Goal: Transaction & Acquisition: Purchase product/service

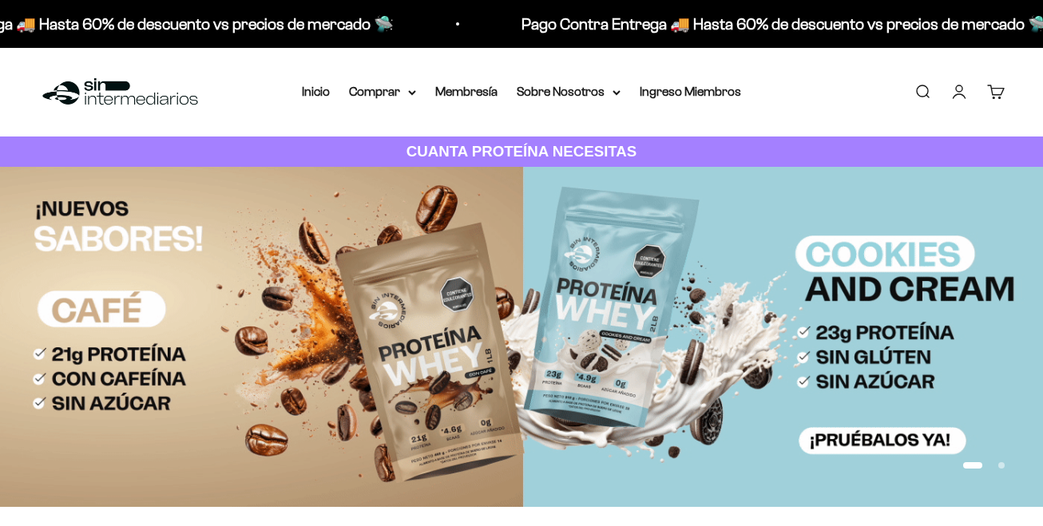
click at [962, 85] on link "Iniciar sesión" at bounding box center [959, 92] width 18 height 18
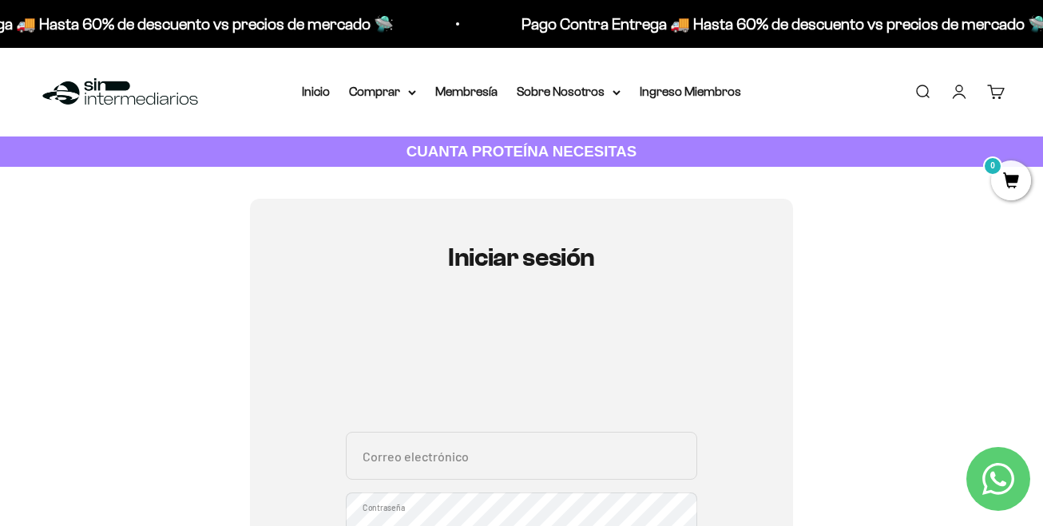
click at [931, 93] on link "Buscar" at bounding box center [922, 92] width 18 height 18
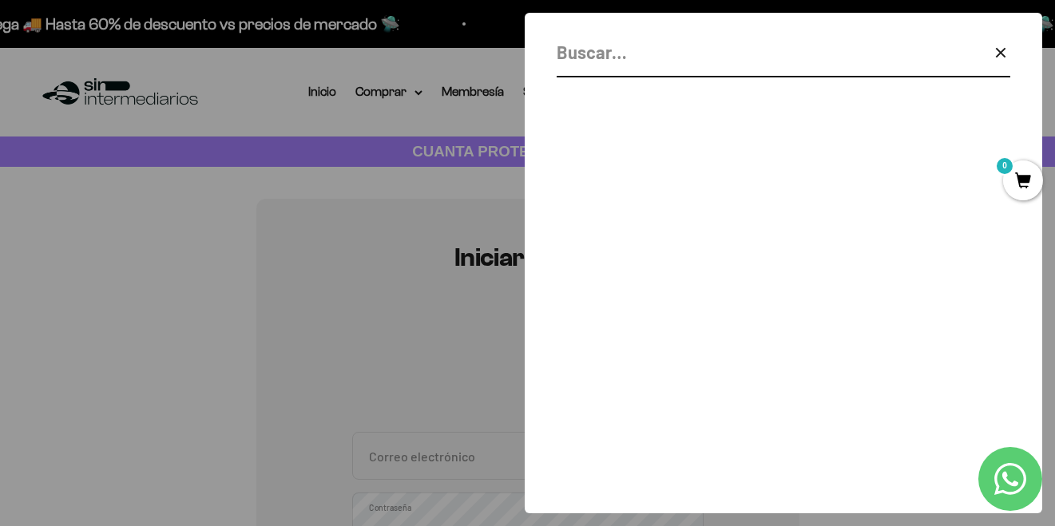
click at [625, 60] on input "Buscar" at bounding box center [742, 52] width 373 height 28
click at [575, 57] on input "prteina" at bounding box center [742, 52] width 373 height 28
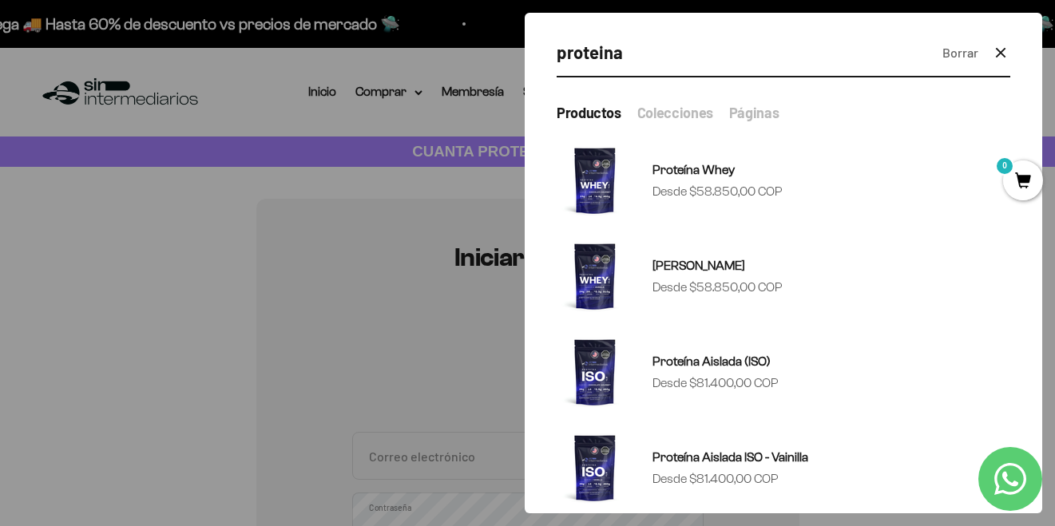
drag, startPoint x: 647, startPoint y: 38, endPoint x: 531, endPoint y: 32, distance: 115.9
click at [531, 32] on div "proteina Borrar Cerrar 15 resultados para «proteina» Productos Proteína Whey Pr…" at bounding box center [783, 263] width 517 height 501
type input "combo"
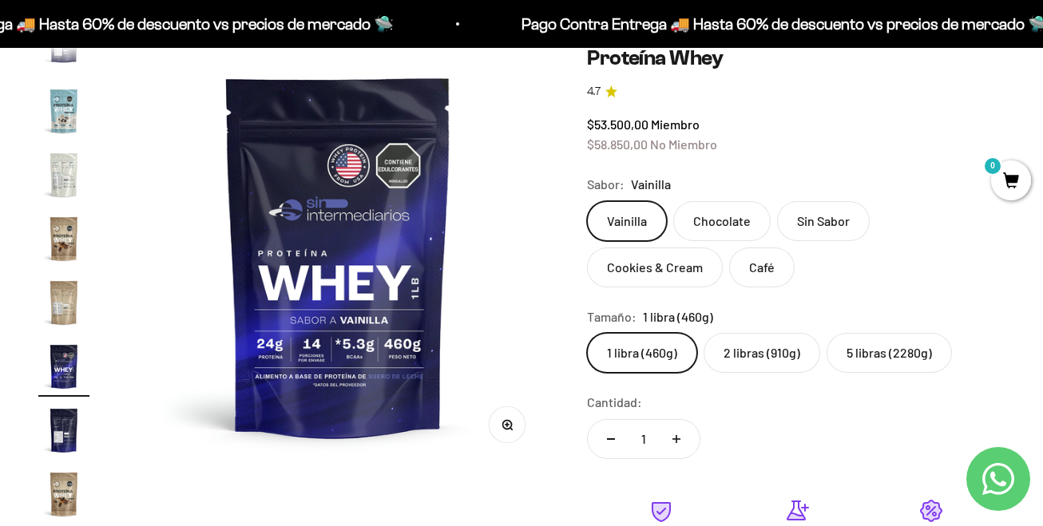
click at [818, 215] on label "Sin Sabor" at bounding box center [823, 221] width 93 height 40
click at [587, 201] on input "Sin Sabor" at bounding box center [586, 200] width 1 height 1
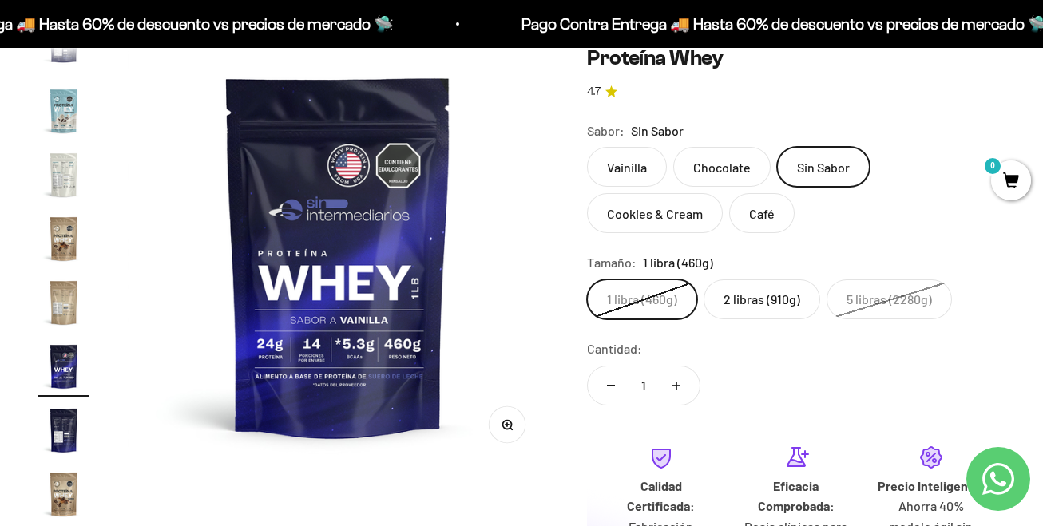
click at [818, 162] on label "Sin Sabor" at bounding box center [823, 167] width 93 height 40
click at [587, 147] on input "Sin Sabor" at bounding box center [586, 146] width 1 height 1
click at [818, 167] on label "Sin Sabor" at bounding box center [823, 167] width 93 height 40
click at [587, 147] on input "Sin Sabor" at bounding box center [586, 146] width 1 height 1
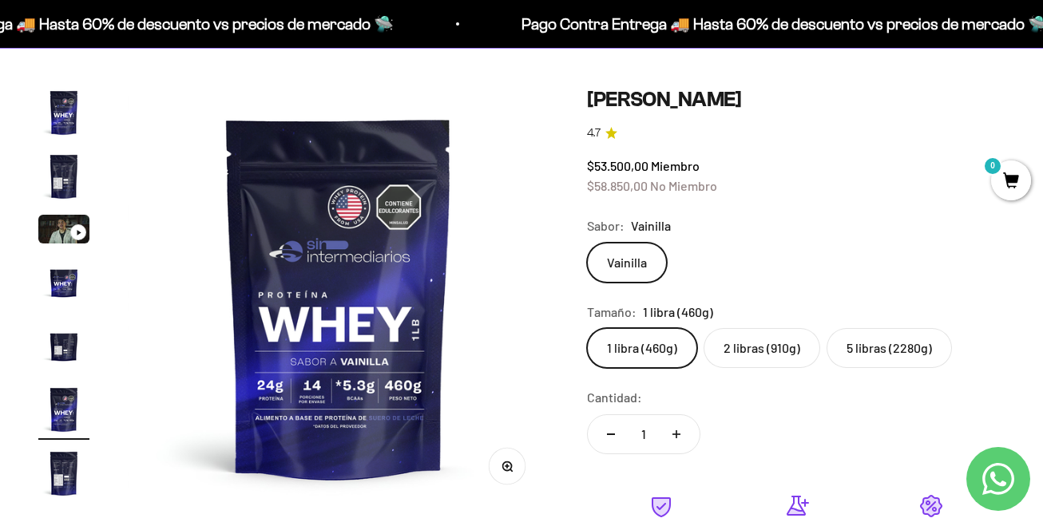
scroll to position [160, 0]
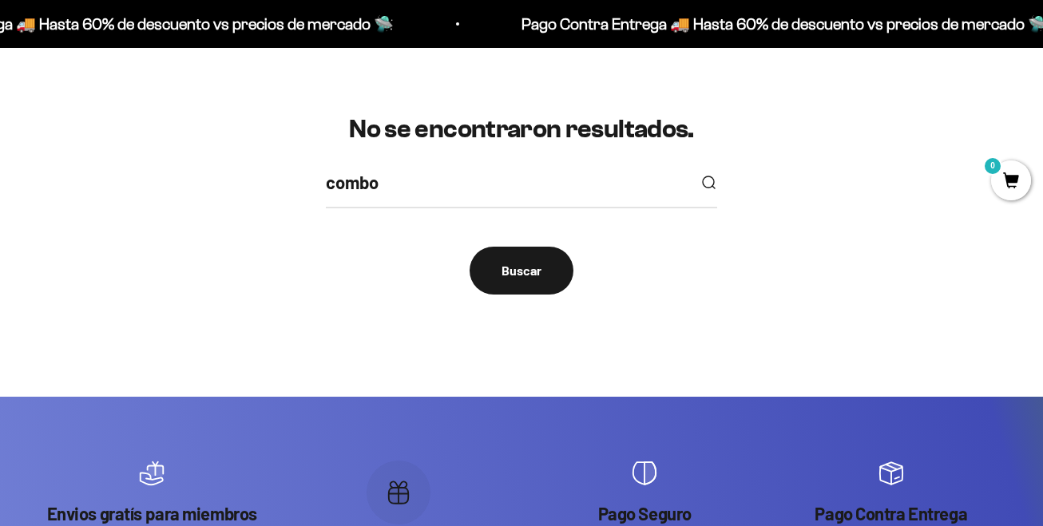
scroll to position [160, 0]
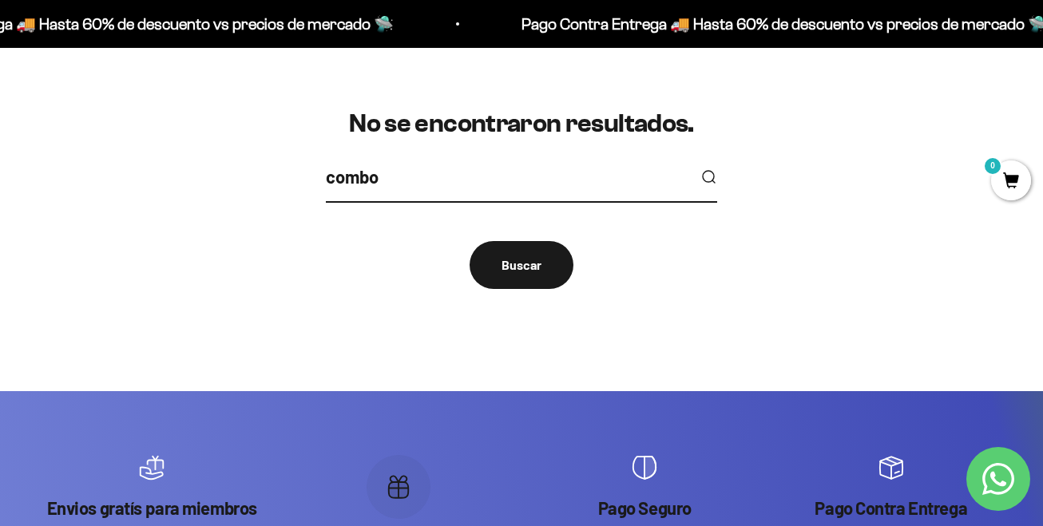
drag, startPoint x: 402, startPoint y: 186, endPoint x: 268, endPoint y: 161, distance: 135.6
click at [268, 161] on div "No se encontraron resultados. combo Buscar" at bounding box center [521, 198] width 966 height 179
type input "creatina"
click at [699, 168] on button "submit" at bounding box center [708, 177] width 18 height 18
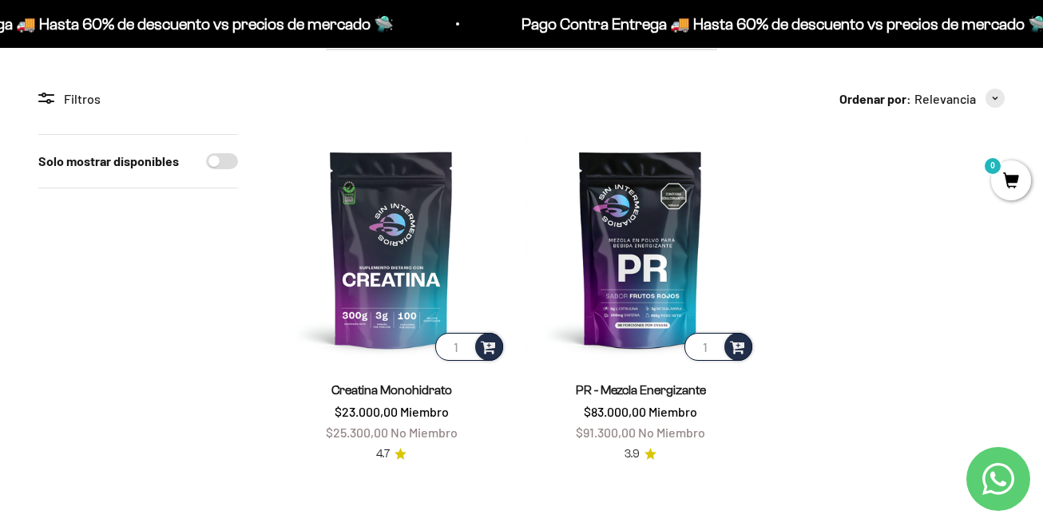
scroll to position [399, 0]
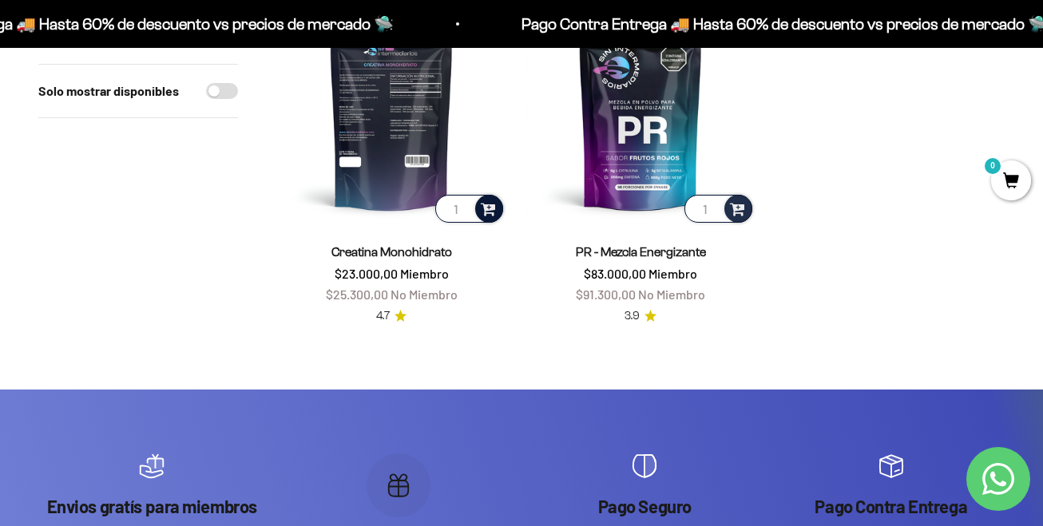
click at [488, 204] on span at bounding box center [488, 208] width 15 height 18
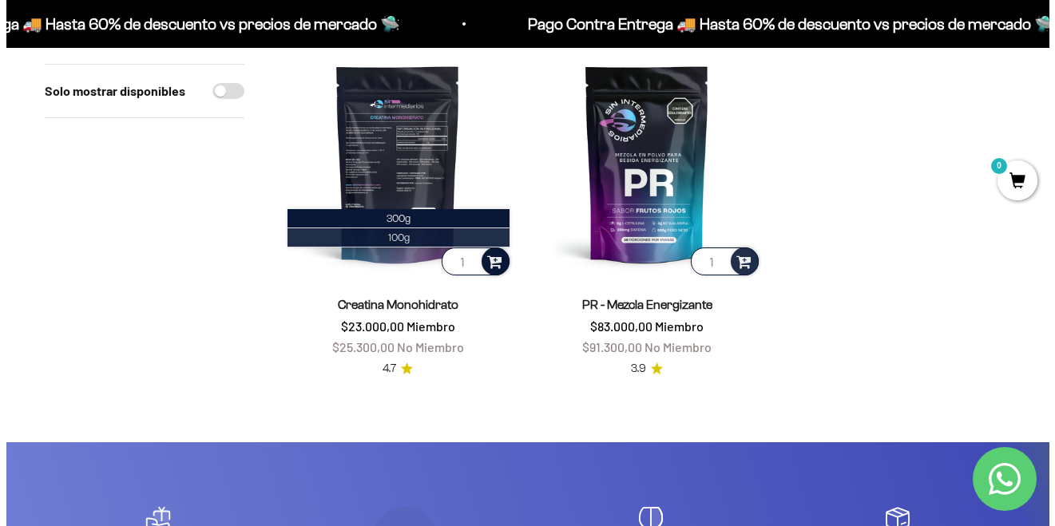
scroll to position [319, 0]
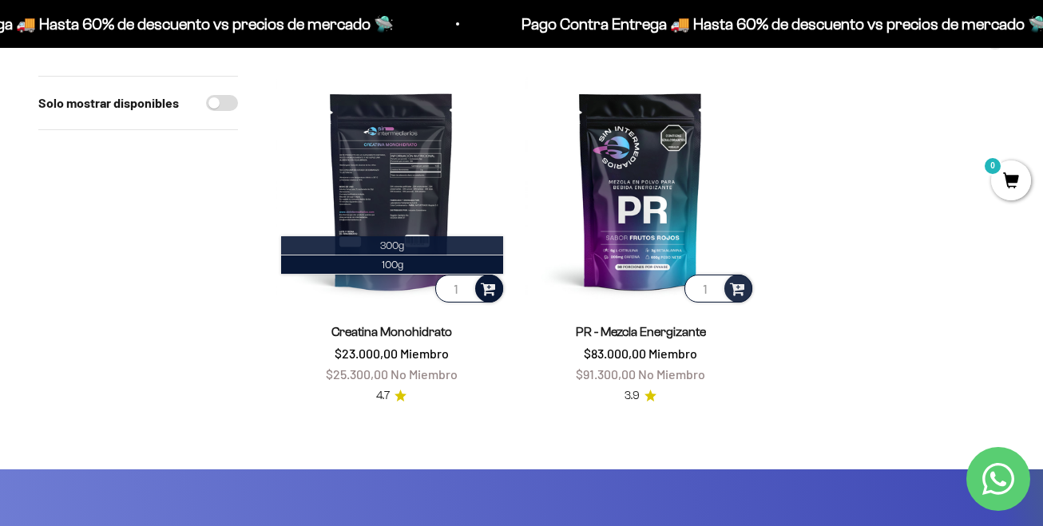
click at [410, 249] on li "300g" at bounding box center [392, 245] width 222 height 19
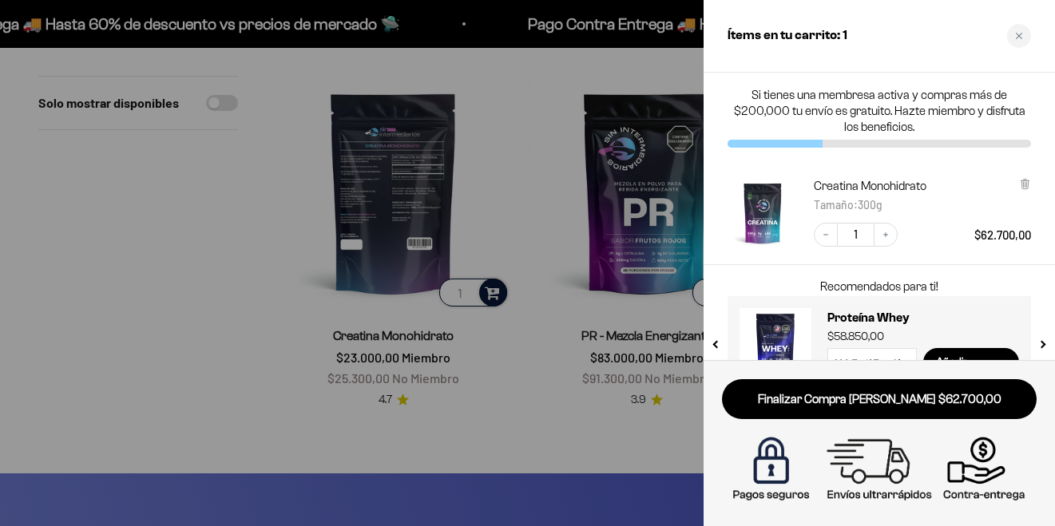
click at [220, 324] on div at bounding box center [527, 263] width 1055 height 526
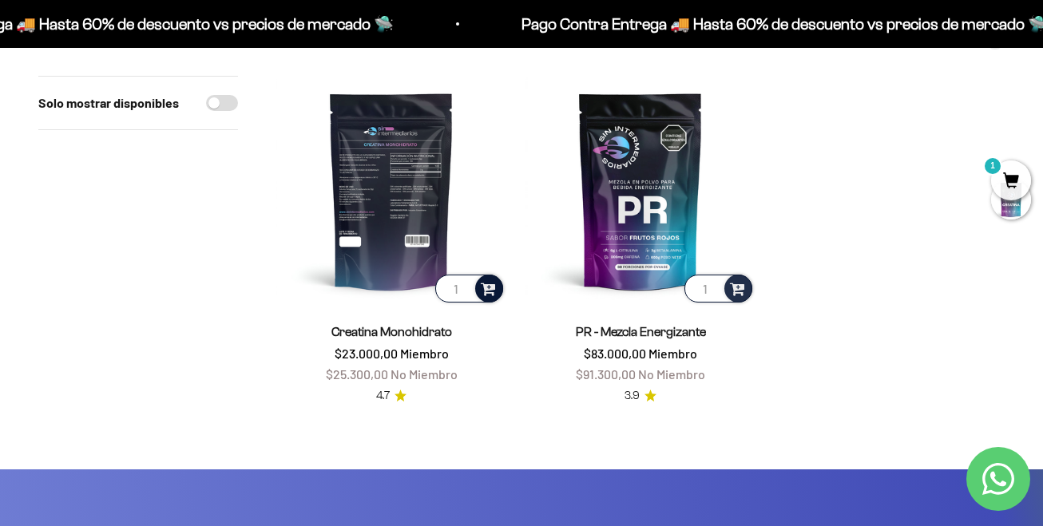
click at [487, 286] on span at bounding box center [488, 288] width 15 height 18
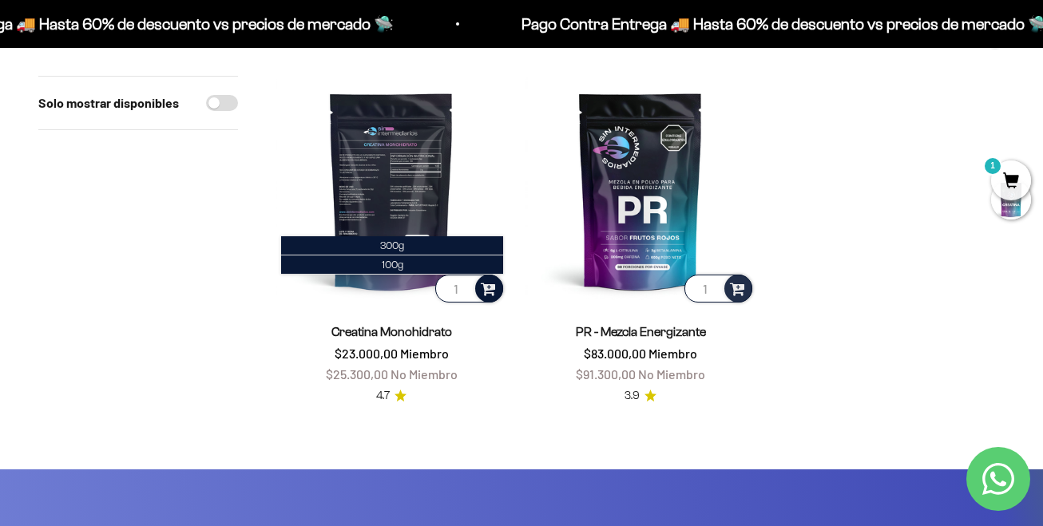
click at [487, 286] on span at bounding box center [488, 288] width 15 height 18
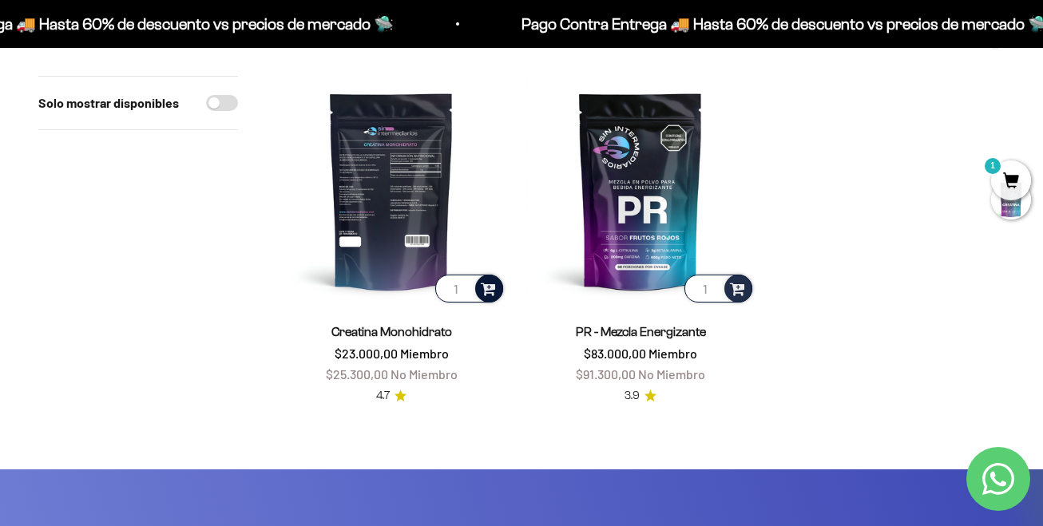
click at [494, 287] on span at bounding box center [488, 288] width 15 height 18
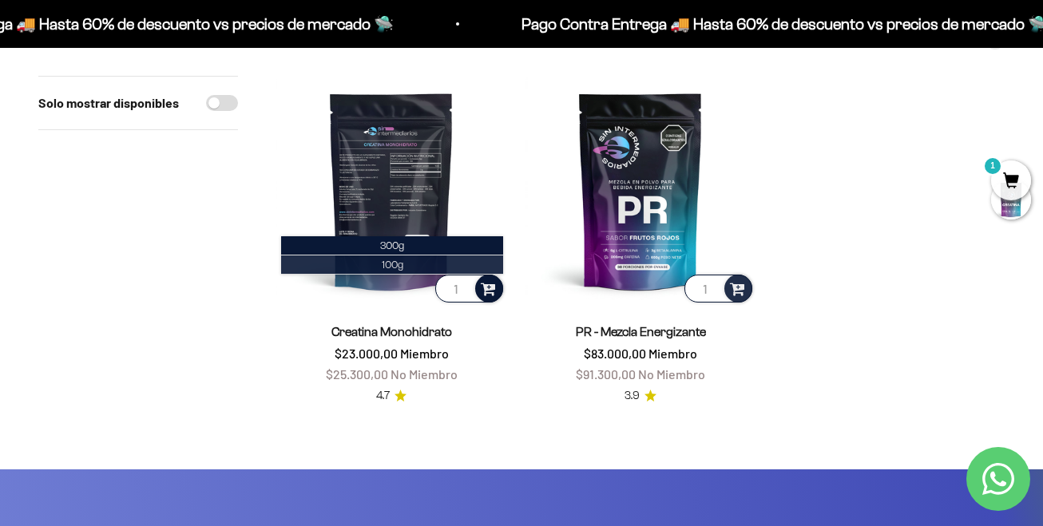
click at [408, 266] on li "100g" at bounding box center [392, 264] width 222 height 19
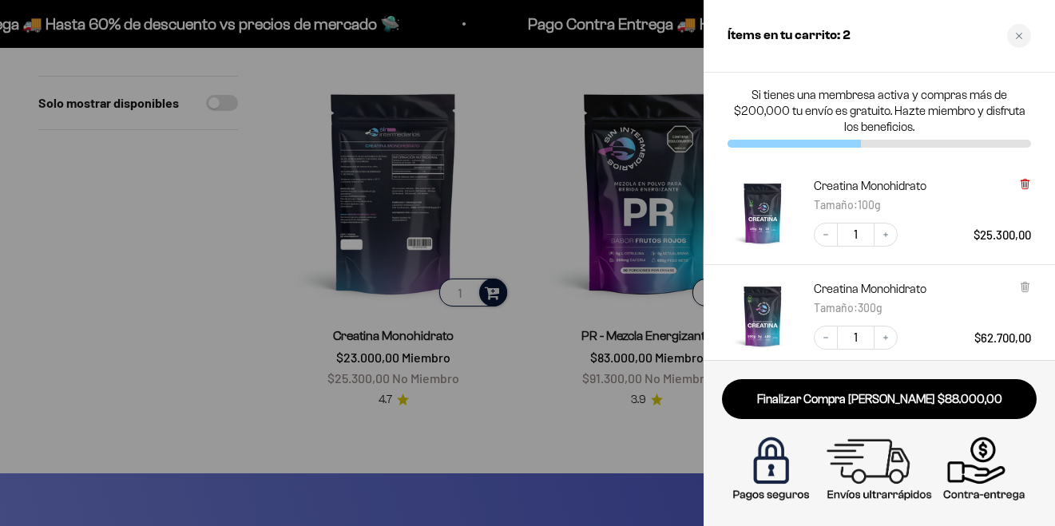
click at [1021, 183] on icon at bounding box center [1024, 184] width 6 height 8
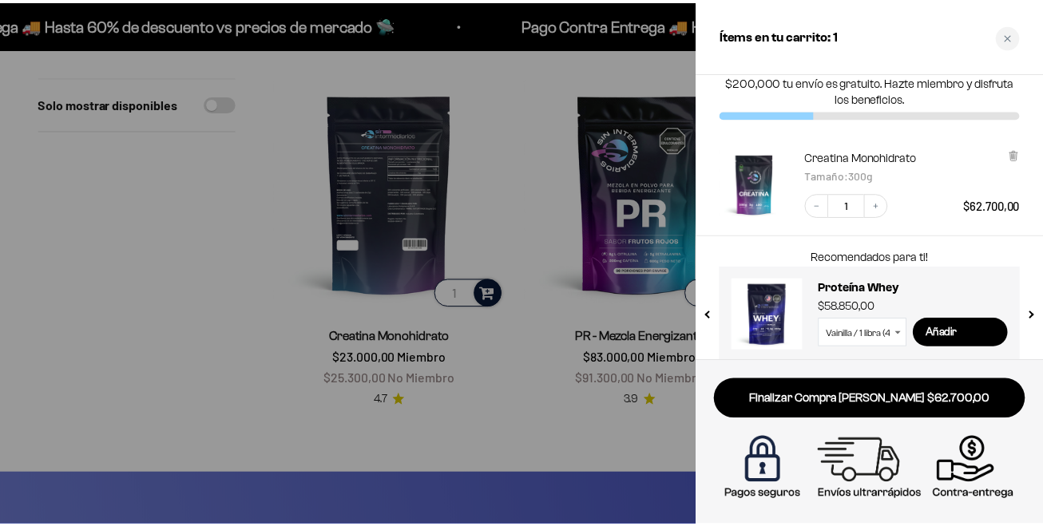
scroll to position [44, 0]
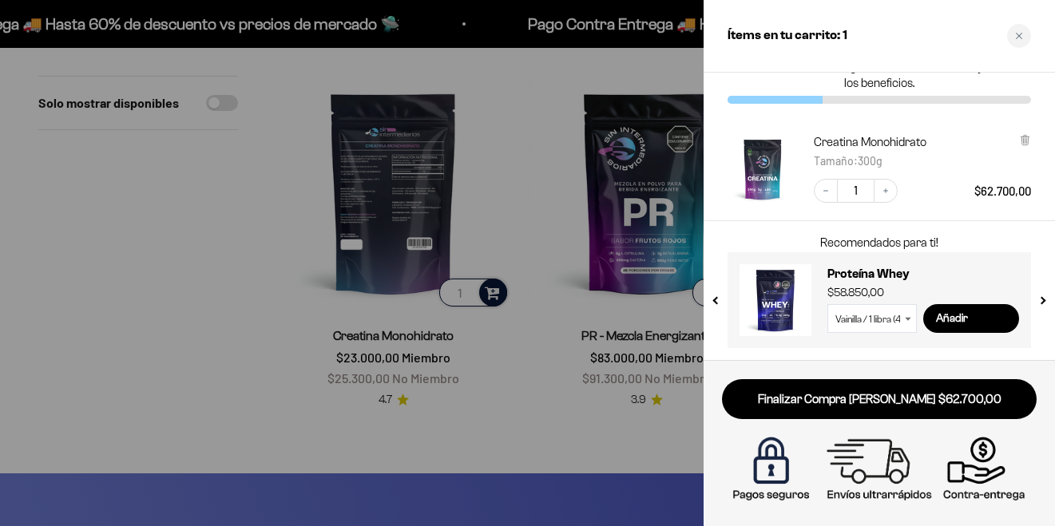
click at [908, 318] on icon at bounding box center [908, 318] width 6 height 3
click at [868, 318] on select "Vainilla / 1 libra (460g) Vainilla / 2 libras (910g) Vainilla / 5 libras (2280g…" at bounding box center [871, 318] width 89 height 29
click at [827, 304] on select "Vainilla / 1 libra (460g) Vainilla / 2 libras (910g) Vainilla / 5 libras (2280g…" at bounding box center [871, 318] width 89 height 29
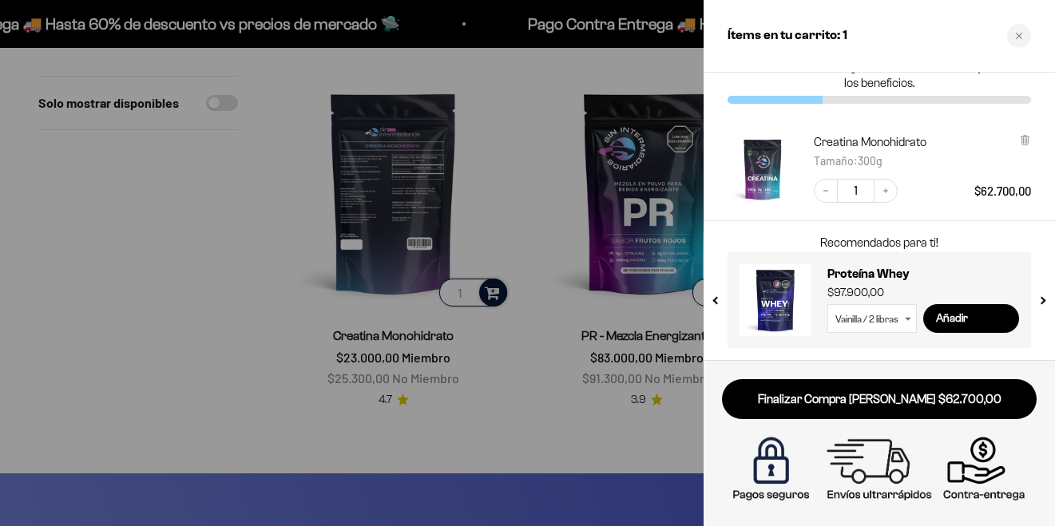
click at [872, 323] on select "Vainilla / 1 libra (460g) Vainilla / 2 libras (910g) Vainilla / 5 libras (2280g…" at bounding box center [871, 318] width 89 height 29
click at [827, 304] on select "Vainilla / 1 libra (460g) Vainilla / 2 libras (910g) Vainilla / 5 libras (2280g…" at bounding box center [871, 318] width 89 height 29
click at [889, 319] on select "Vainilla / 1 libra (460g) Vainilla / 2 libras (910g) Vainilla / 5 libras (2280g…" at bounding box center [871, 318] width 89 height 29
click at [827, 304] on select "Vainilla / 1 libra (460g) Vainilla / 2 libras (910g) Vainilla / 5 libras (2280g…" at bounding box center [871, 318] width 89 height 29
click at [960, 310] on input "Añadir" at bounding box center [971, 318] width 96 height 29
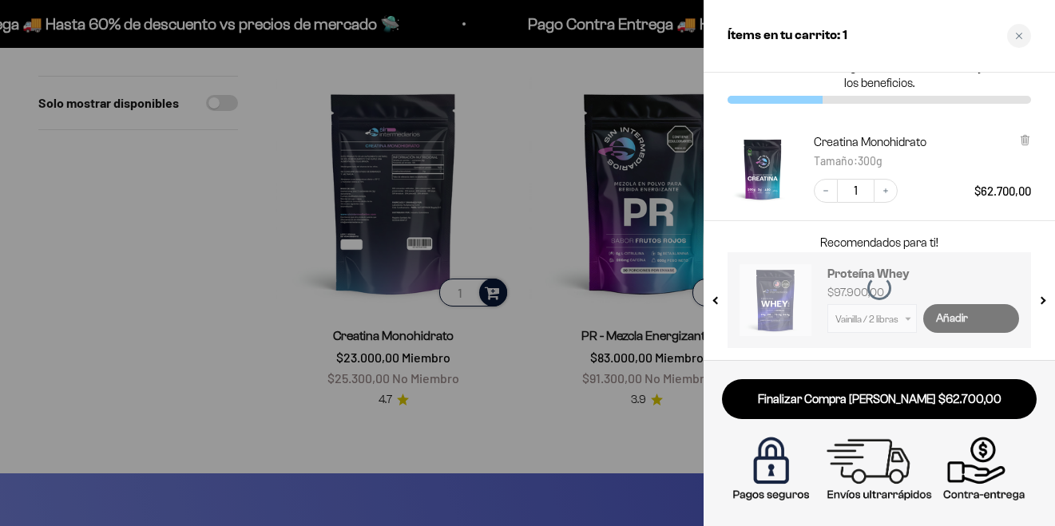
select select "42658509357265"
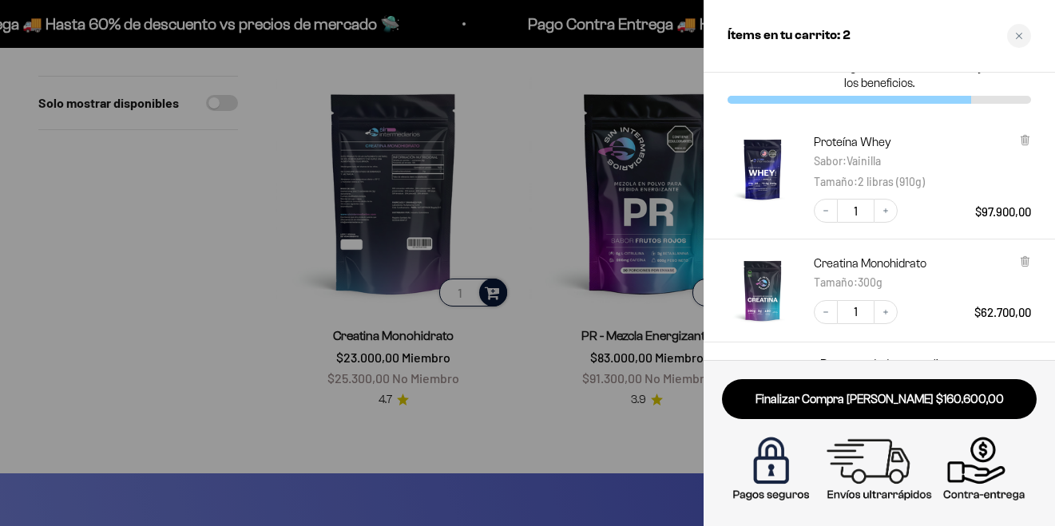
click at [485, 418] on div at bounding box center [527, 263] width 1055 height 526
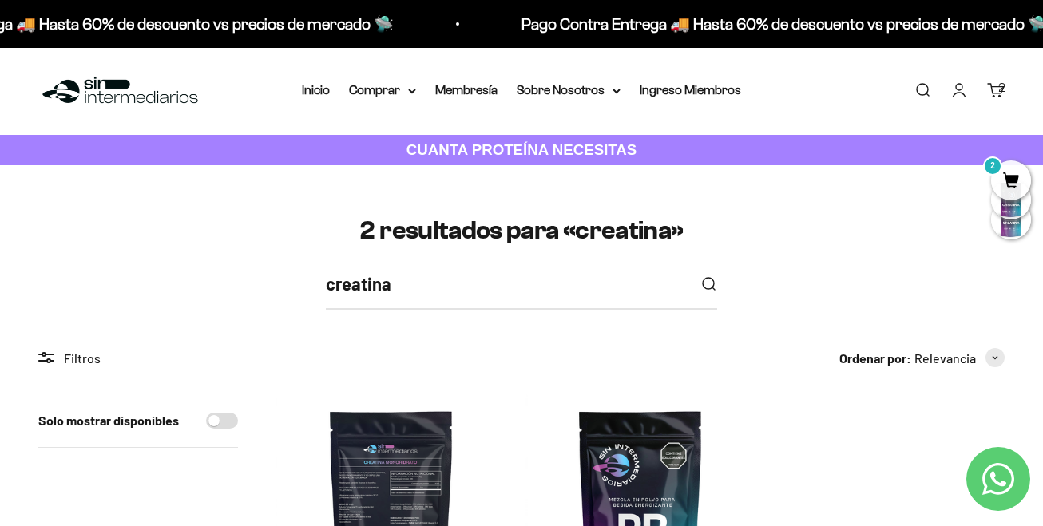
scroll to position [0, 0]
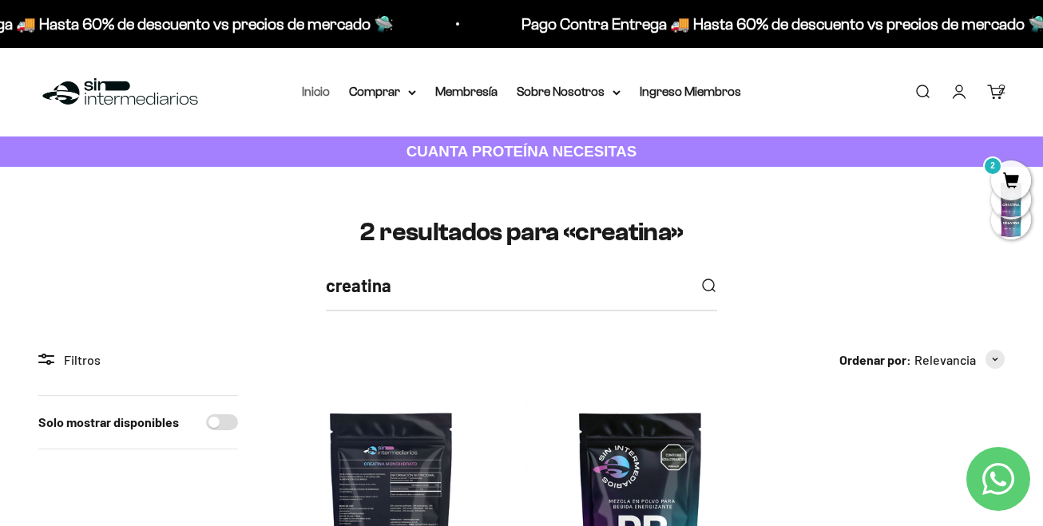
click at [313, 97] on link "Inicio" at bounding box center [316, 92] width 28 height 14
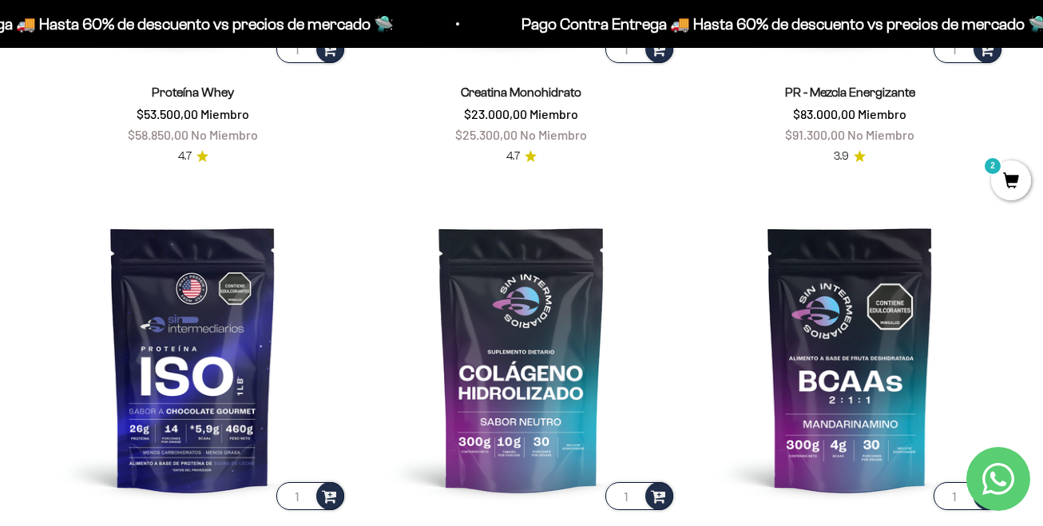
scroll to position [479, 0]
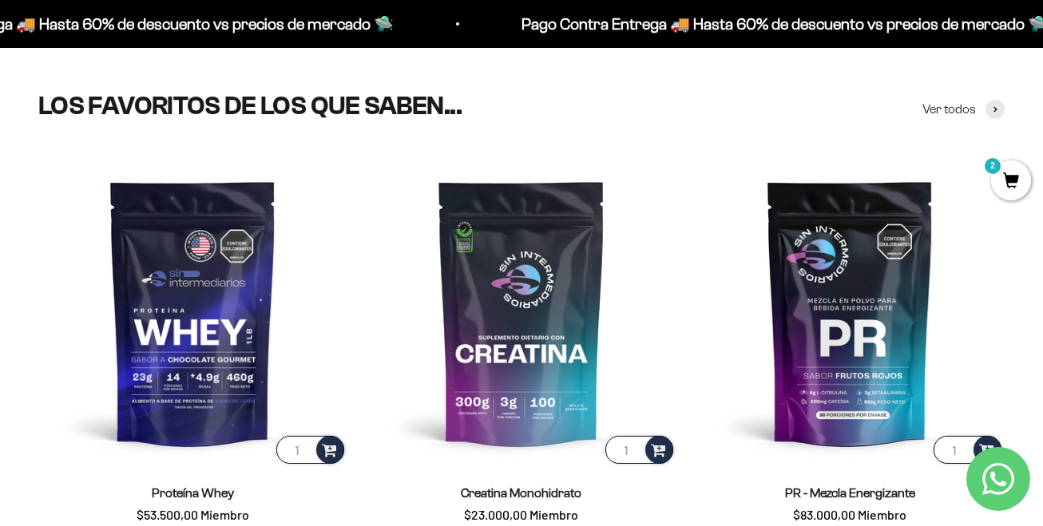
click at [1012, 183] on span "2" at bounding box center [1011, 180] width 40 height 40
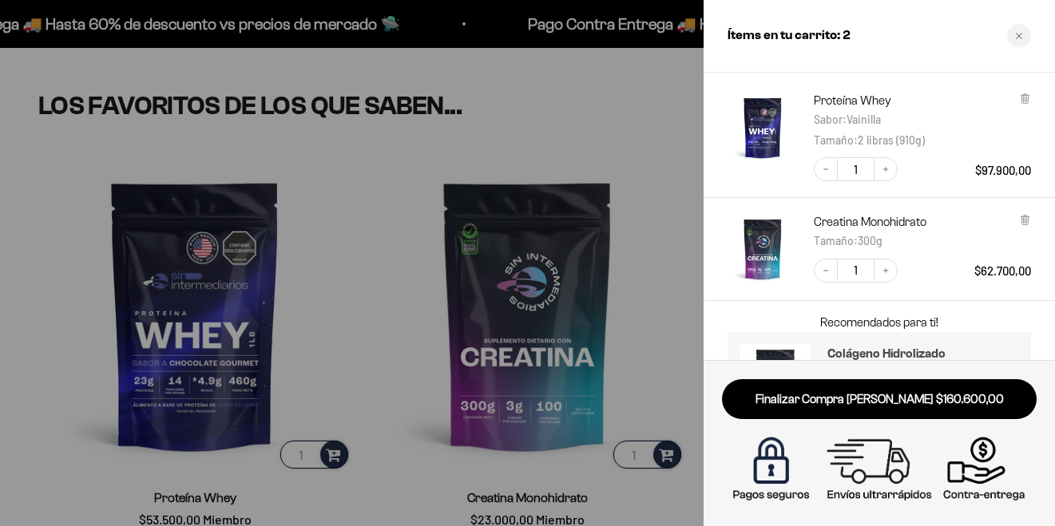
scroll to position [6, 0]
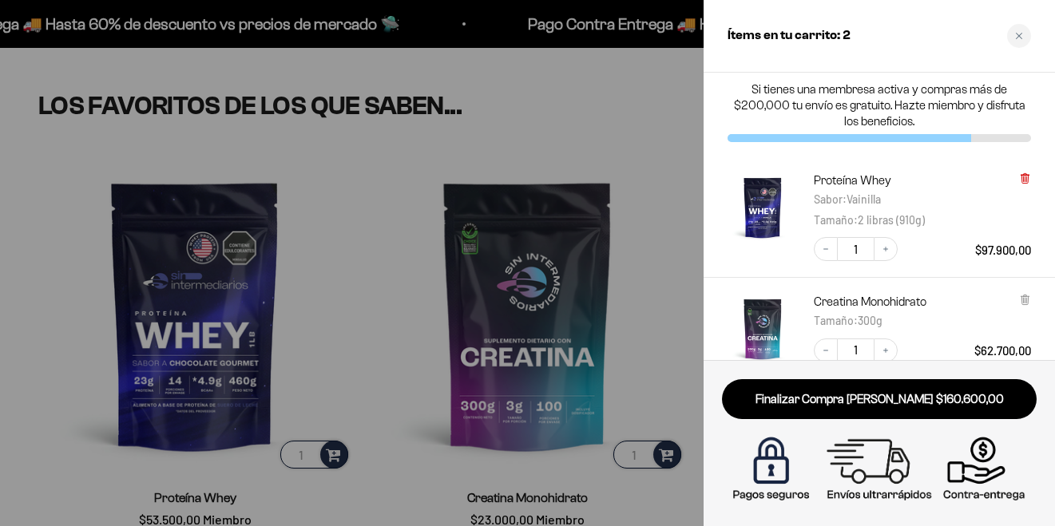
click at [1021, 175] on icon at bounding box center [1024, 175] width 8 height 0
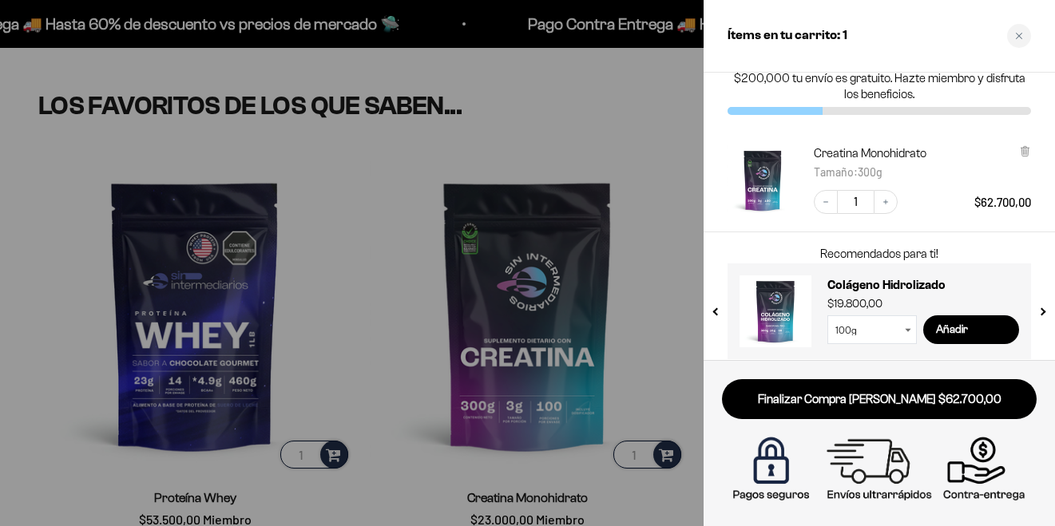
scroll to position [44, 0]
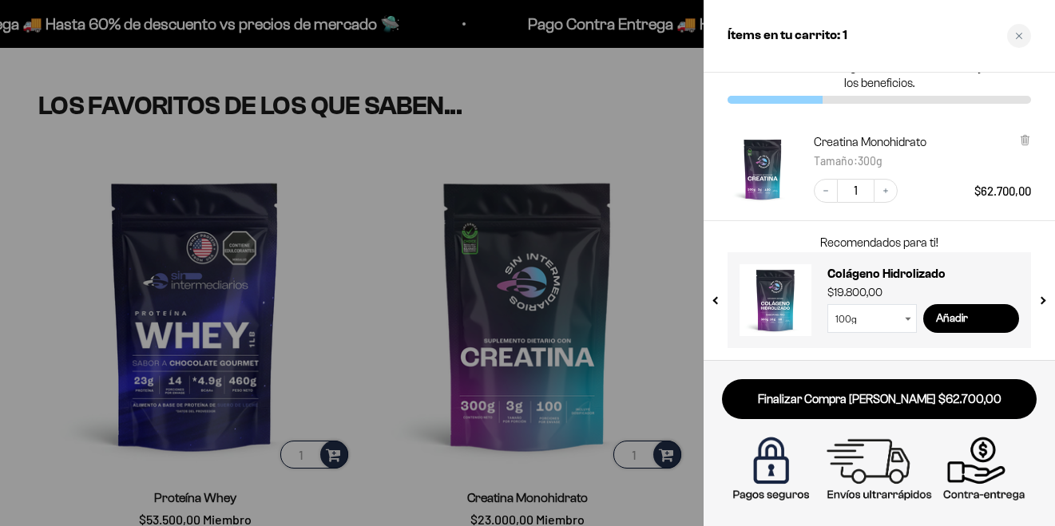
click at [597, 111] on div at bounding box center [527, 263] width 1055 height 526
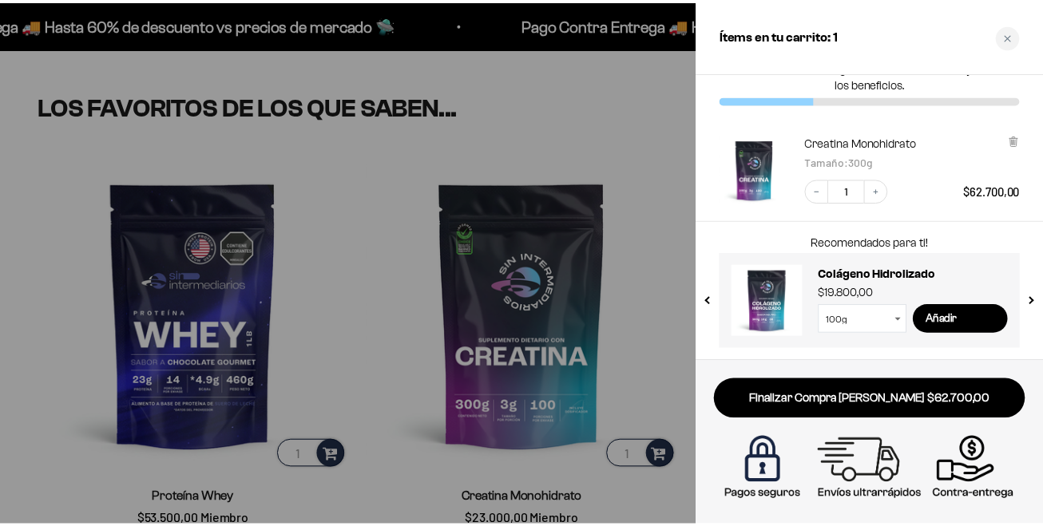
scroll to position [479, 0]
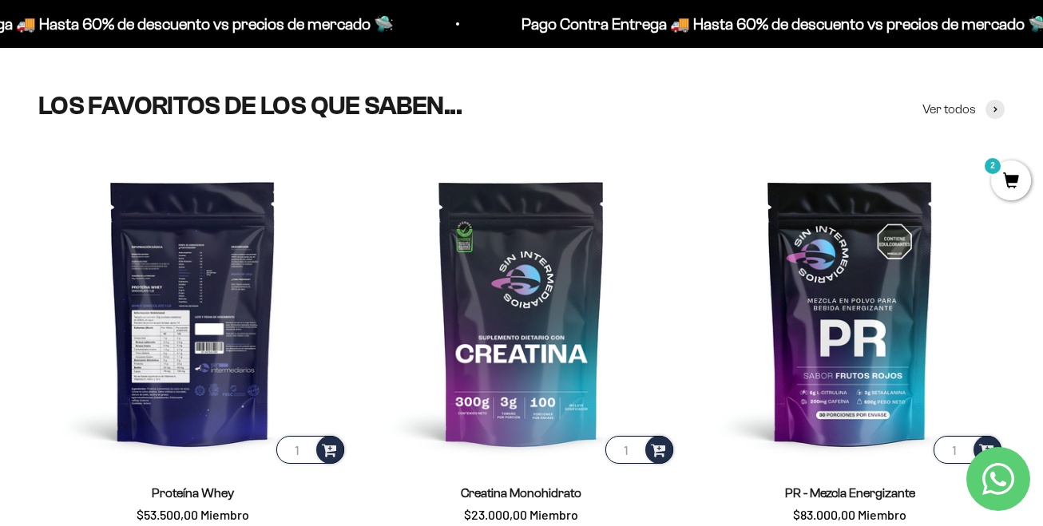
click at [203, 271] on img at bounding box center [192, 312] width 309 height 309
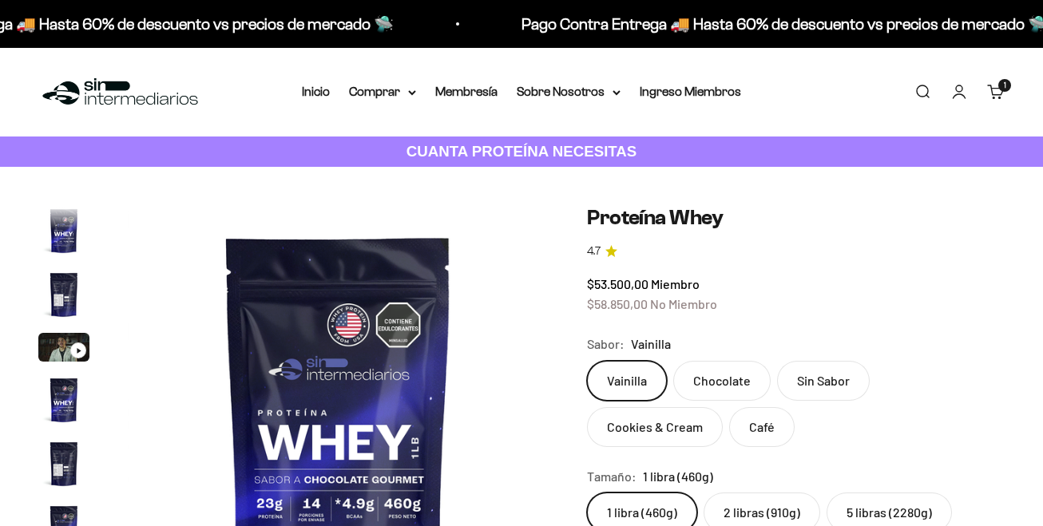
click at [837, 386] on label "Sin Sabor" at bounding box center [823, 381] width 93 height 40
click at [587, 361] on input "Sin Sabor" at bounding box center [586, 360] width 1 height 1
radio input "true"
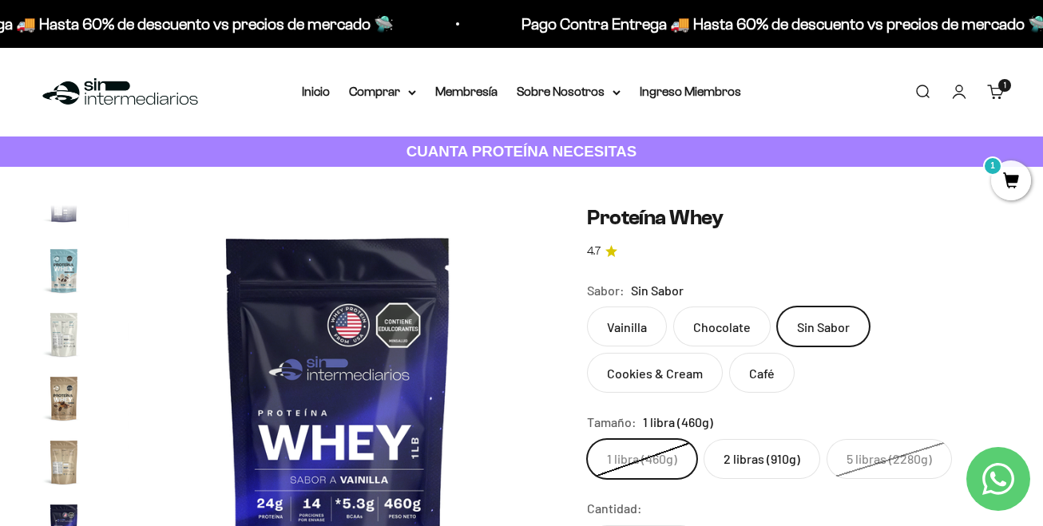
scroll to position [80, 0]
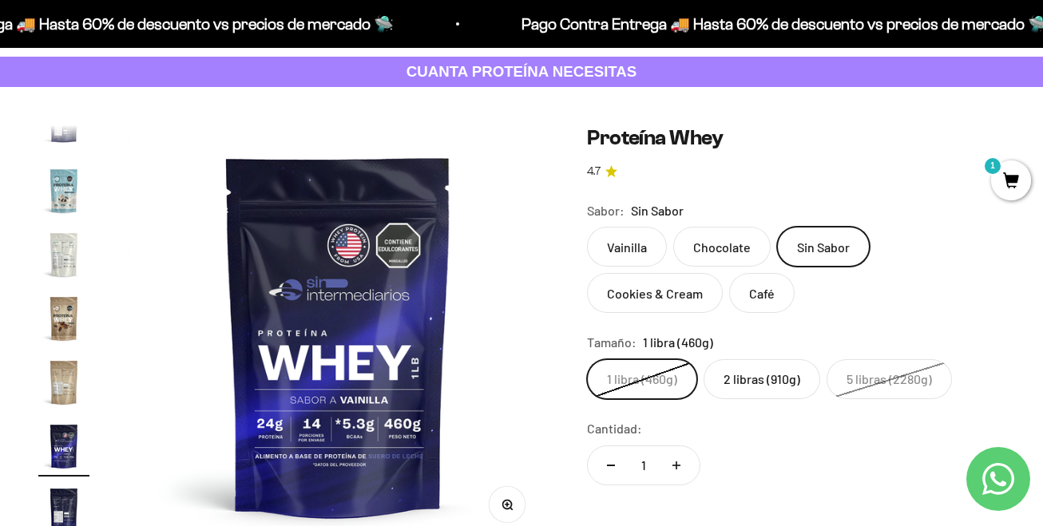
click at [763, 386] on label "2 libras (910g)" at bounding box center [761, 379] width 117 height 40
click at [587, 359] on input "2 libras (910g)" at bounding box center [586, 358] width 1 height 1
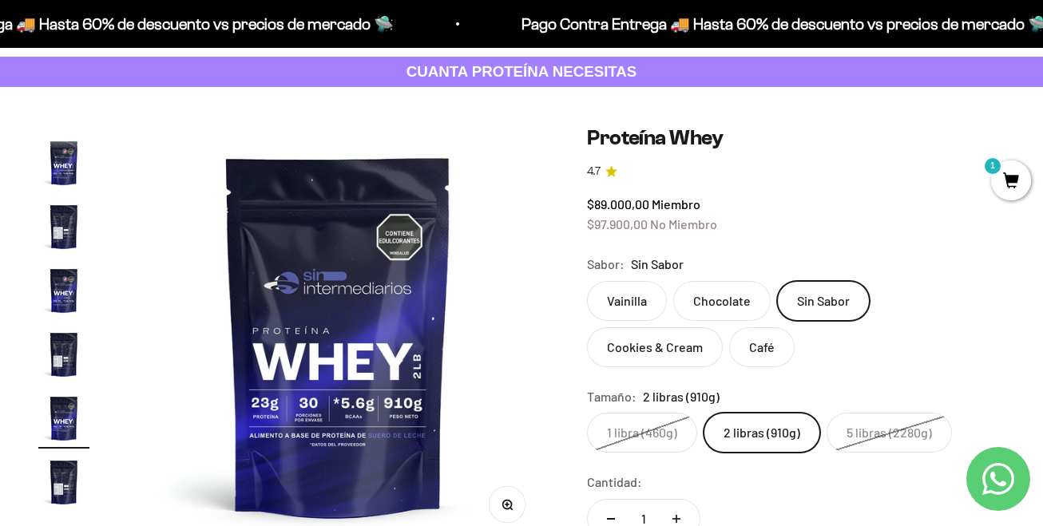
click at [650, 433] on label "1 libra (460g)" at bounding box center [642, 433] width 110 height 40
click at [587, 413] on input "1 libra (460g)" at bounding box center [586, 412] width 1 height 1
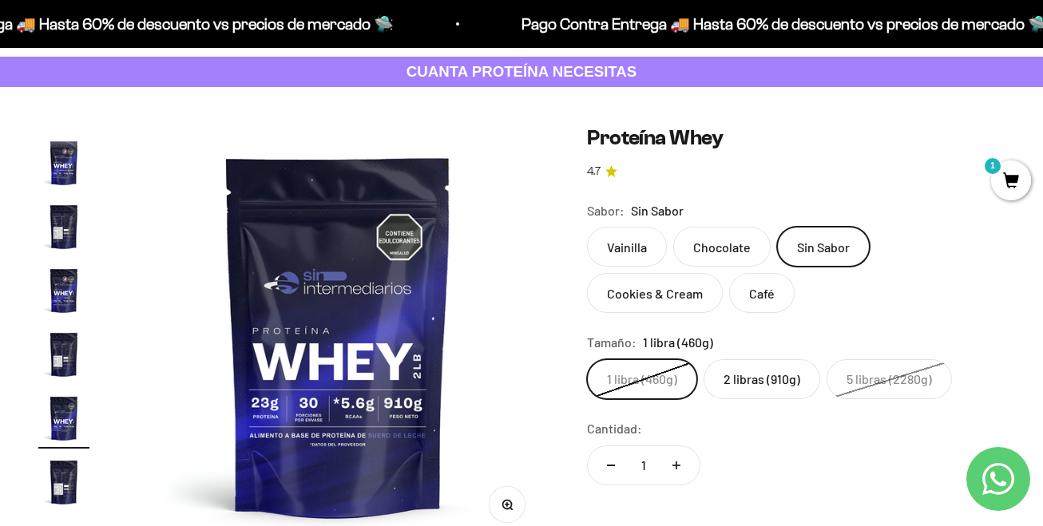
click at [655, 382] on label "1 libra (460g)" at bounding box center [642, 379] width 110 height 40
click at [587, 359] on input "1 libra (460g)" at bounding box center [586, 358] width 1 height 1
click at [767, 303] on label "Café" at bounding box center [761, 293] width 65 height 40
click at [587, 227] on input "Café" at bounding box center [586, 226] width 1 height 1
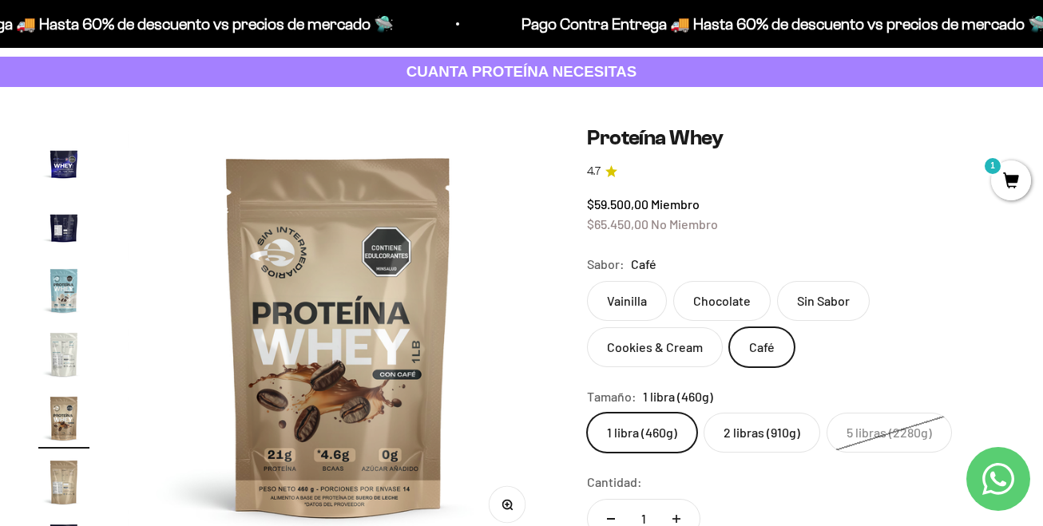
click at [730, 303] on label "Chocolate" at bounding box center [721, 301] width 97 height 40
click at [587, 281] on input "Chocolate" at bounding box center [586, 280] width 1 height 1
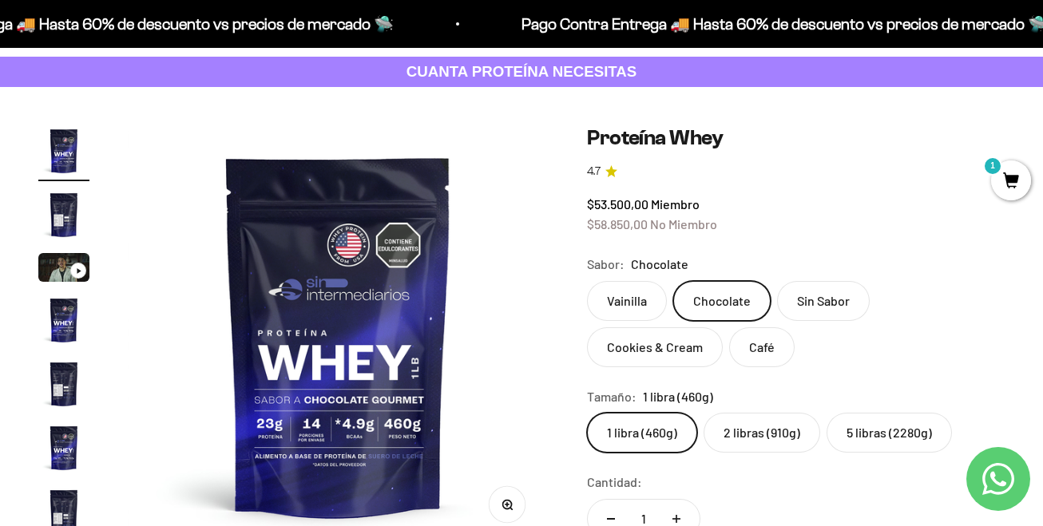
click at [628, 438] on label "1 libra (460g)" at bounding box center [642, 433] width 110 height 40
click at [587, 413] on input "1 libra (460g)" at bounding box center [586, 412] width 1 height 1
click at [754, 422] on label "2 libras (910g)" at bounding box center [761, 433] width 117 height 40
click at [587, 413] on input "2 libras (910g)" at bounding box center [586, 412] width 1 height 1
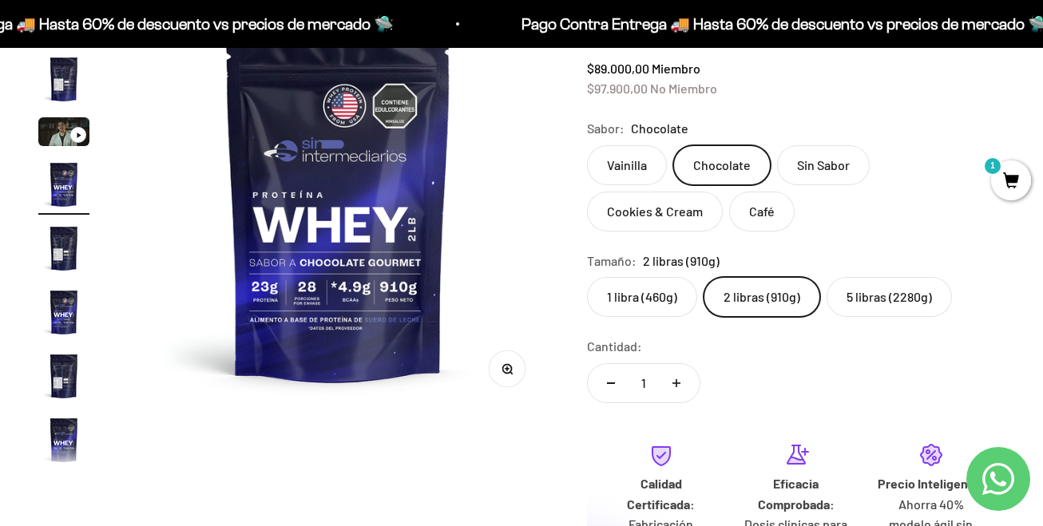
scroll to position [240, 0]
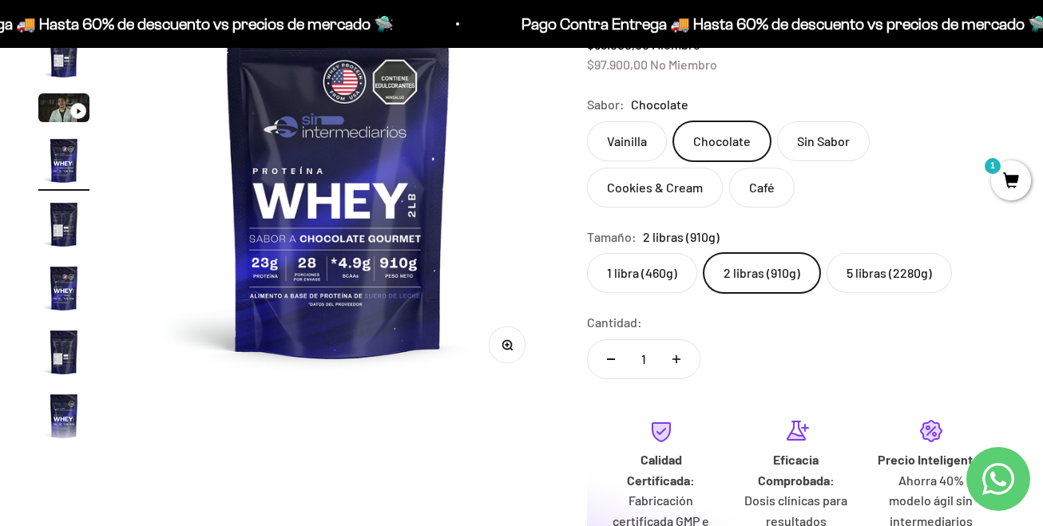
click at [897, 272] on label "5 libras (2280g)" at bounding box center [888, 273] width 125 height 40
click at [587, 253] on input "5 libras (2280g)" at bounding box center [586, 252] width 1 height 1
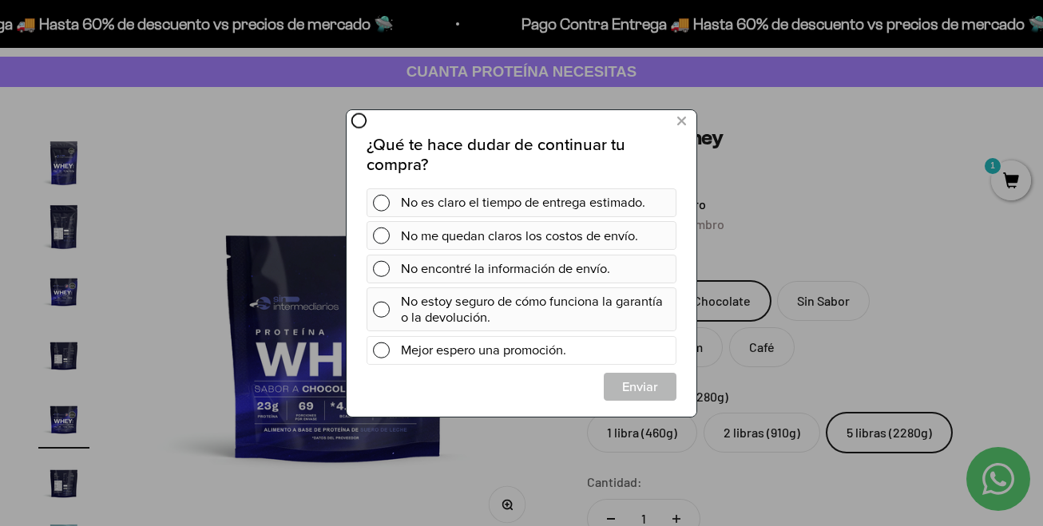
click at [381, 348] on span at bounding box center [381, 349] width 17 height 17
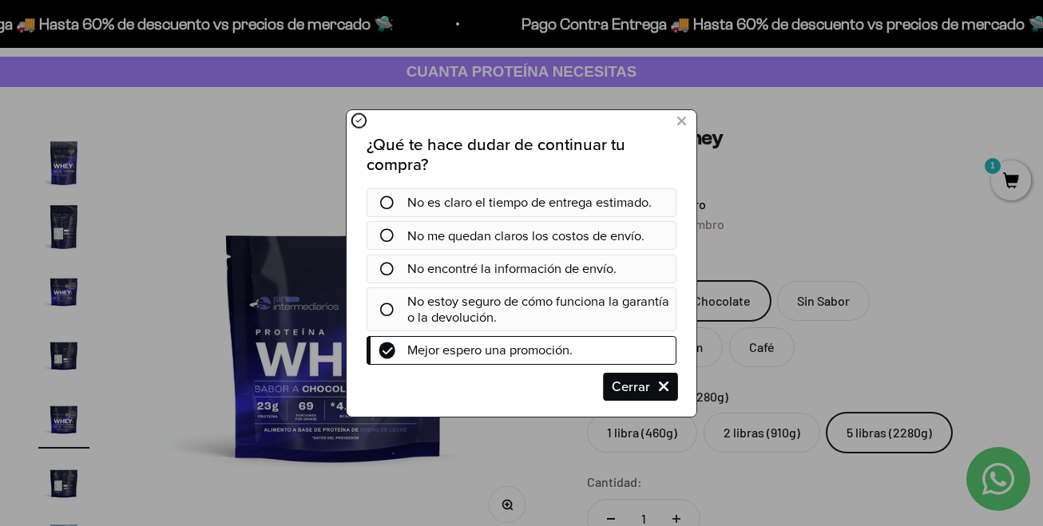
click at [647, 379] on span "Cerrar" at bounding box center [639, 386] width 71 height 29
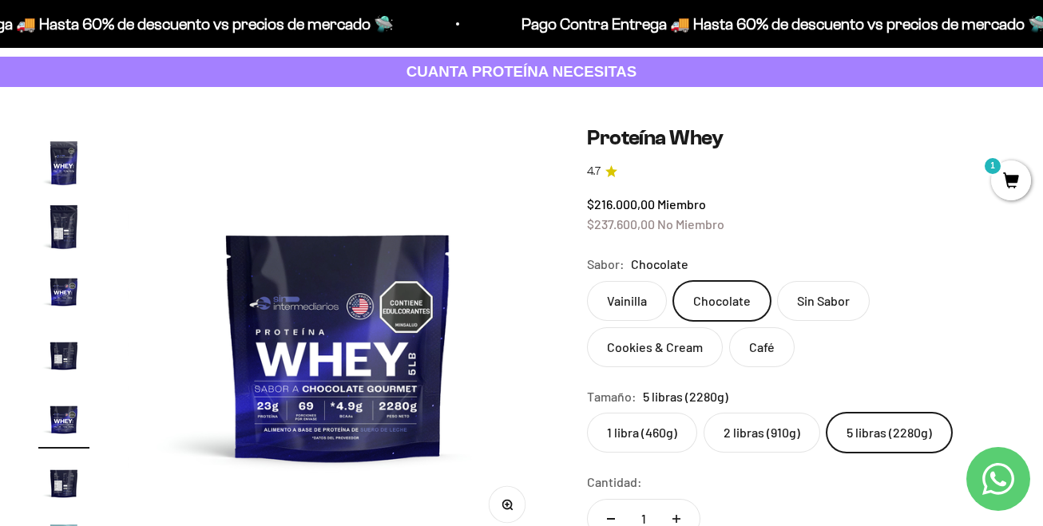
click at [868, 426] on label "5 libras (2280g)" at bounding box center [888, 433] width 125 height 40
click at [587, 413] on input "5 libras (2280g)" at bounding box center [586, 412] width 1 height 1
click at [632, 300] on label "Vainilla" at bounding box center [627, 301] width 80 height 40
click at [587, 281] on input "Vainilla" at bounding box center [586, 280] width 1 height 1
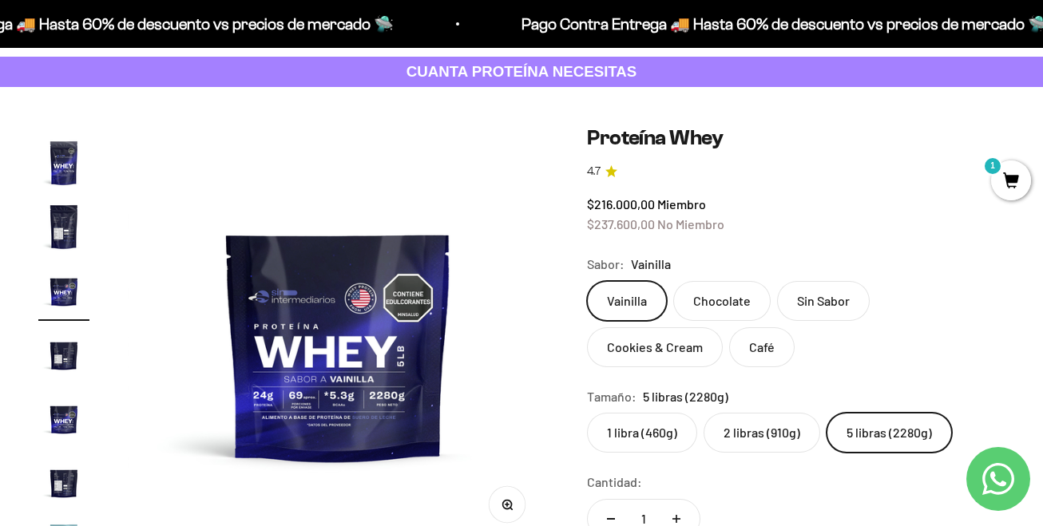
scroll to position [285, 0]
click at [881, 425] on label "5 libras (2280g)" at bounding box center [888, 433] width 125 height 40
click at [587, 413] on input "5 libras (2280g)" at bounding box center [586, 412] width 1 height 1
click at [806, 297] on label "Sin Sabor" at bounding box center [823, 301] width 93 height 40
click at [587, 281] on input "Sin Sabor" at bounding box center [586, 280] width 1 height 1
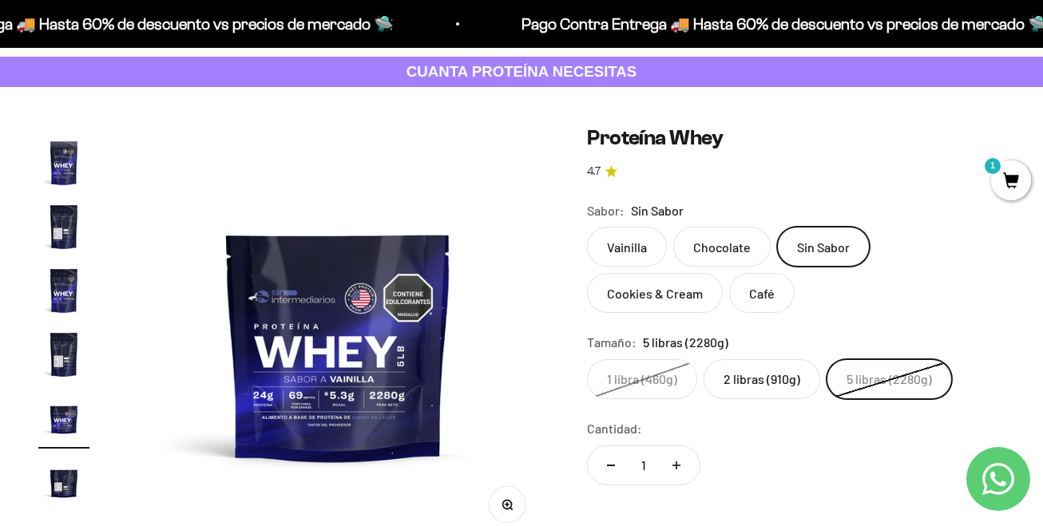
click at [638, 247] on label "Vainilla" at bounding box center [627, 247] width 80 height 40
click at [587, 227] on input "Vainilla" at bounding box center [586, 226] width 1 height 1
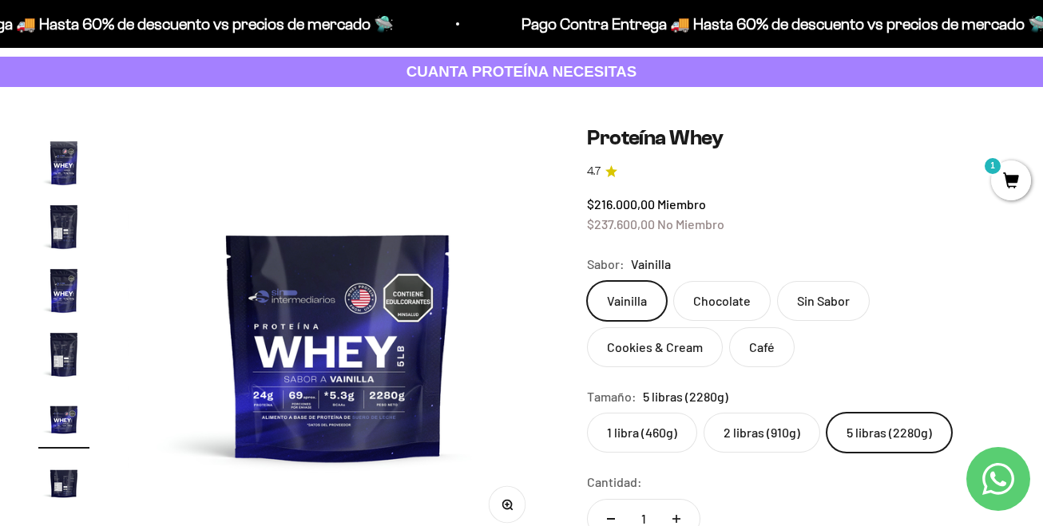
click at [669, 342] on label "Cookies & Cream" at bounding box center [655, 347] width 136 height 40
click at [587, 281] on input "Cookies & Cream" at bounding box center [586, 280] width 1 height 1
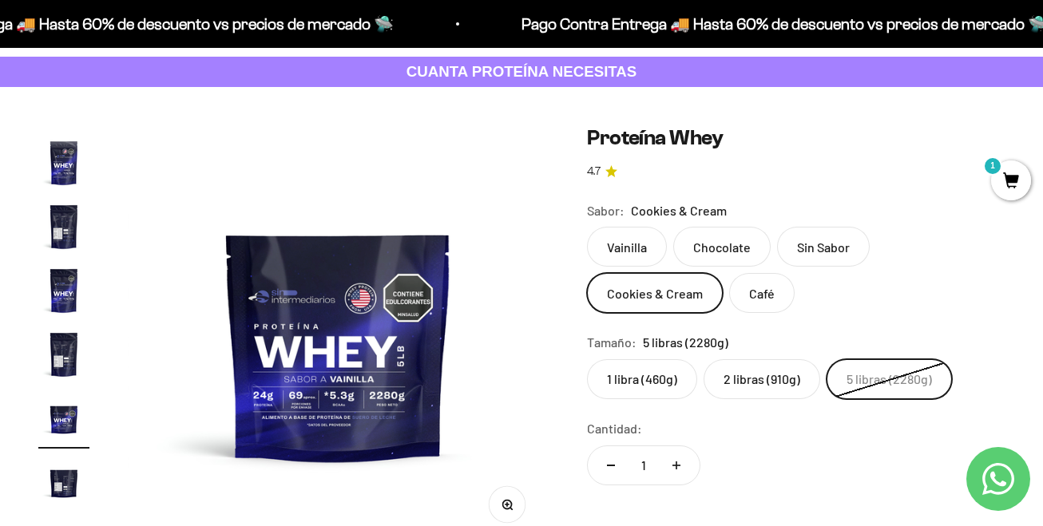
click at [761, 295] on label "Café" at bounding box center [761, 293] width 65 height 40
click at [587, 227] on input "Café" at bounding box center [586, 226] width 1 height 1
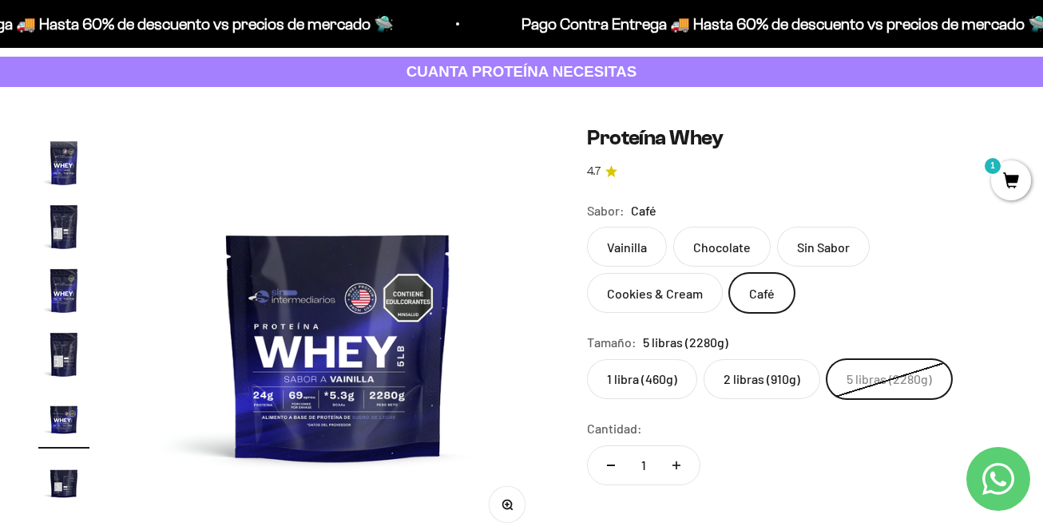
click at [644, 245] on label "Vainilla" at bounding box center [627, 247] width 80 height 40
click at [587, 227] on input "Vainilla" at bounding box center [586, 226] width 1 height 1
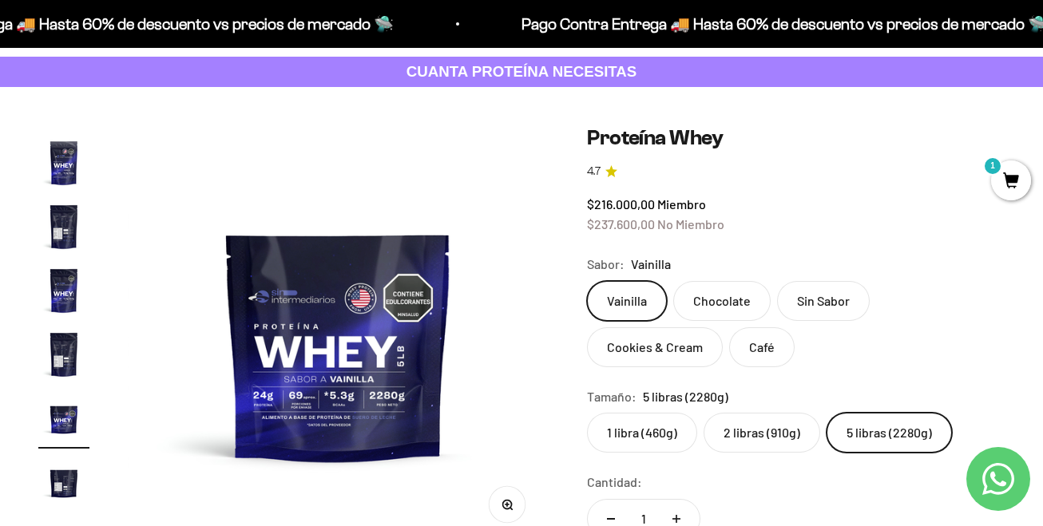
click at [886, 434] on label "5 libras (2280g)" at bounding box center [888, 433] width 125 height 40
click at [587, 413] on input "5 libras (2280g)" at bounding box center [586, 412] width 1 height 1
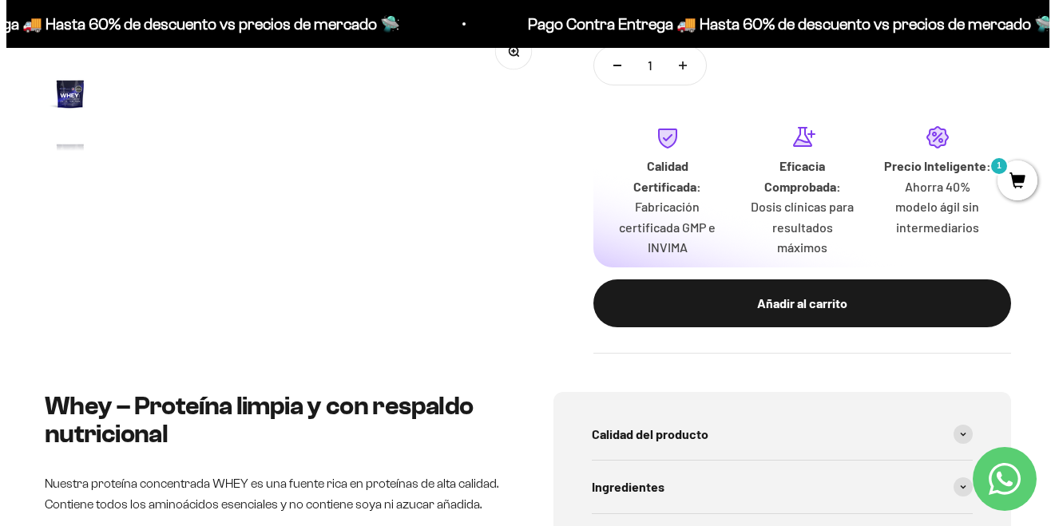
scroll to position [559, 0]
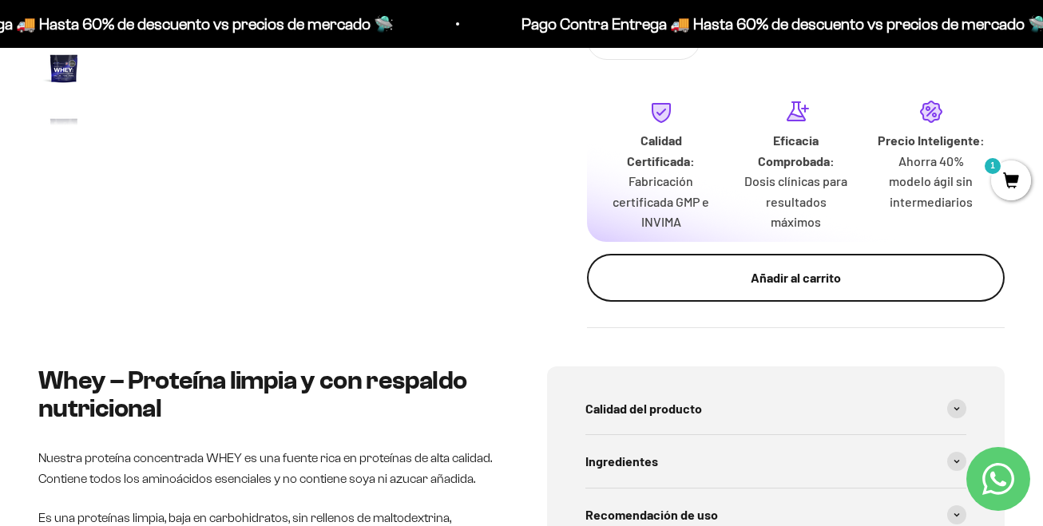
click at [793, 280] on div "Añadir al carrito" at bounding box center [796, 277] width 354 height 21
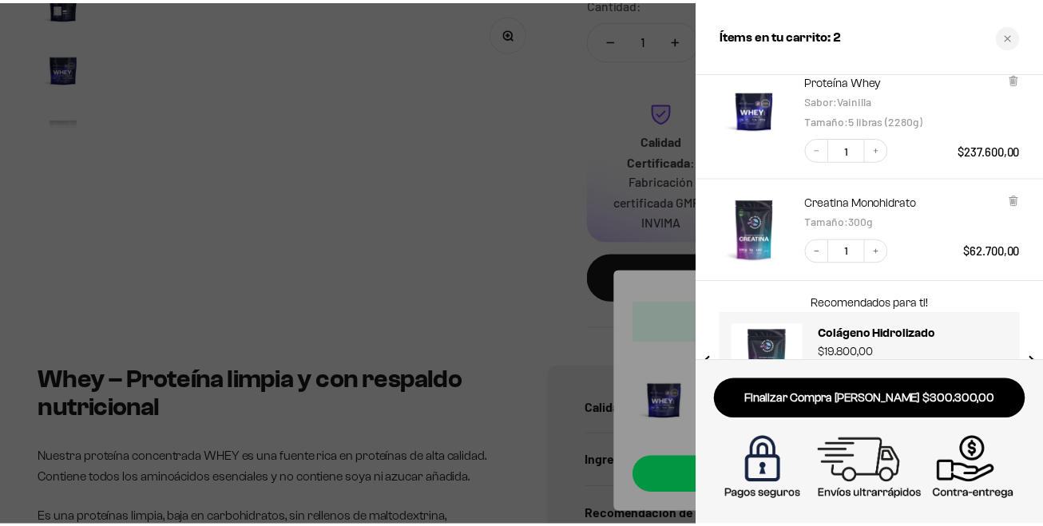
scroll to position [0, 0]
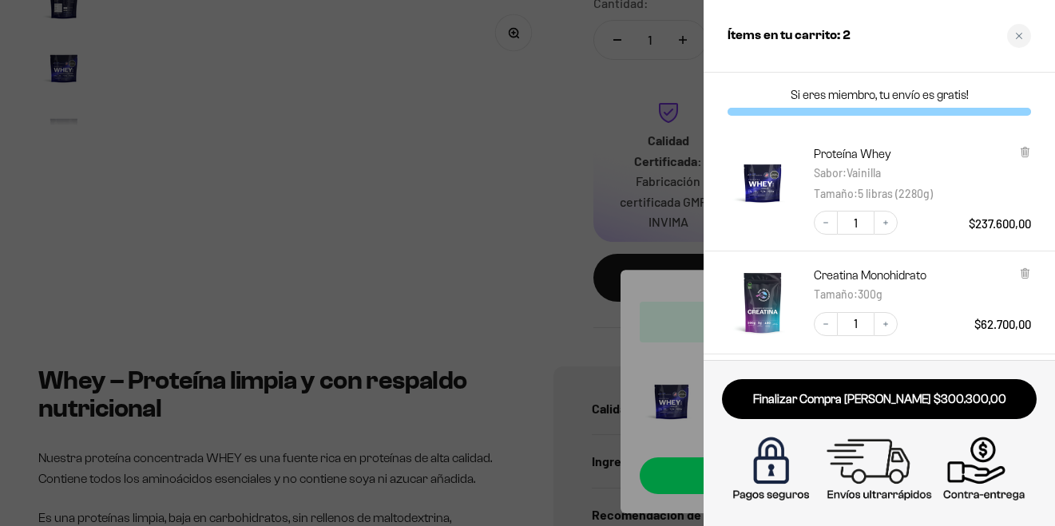
click at [517, 168] on div at bounding box center [527, 263] width 1055 height 526
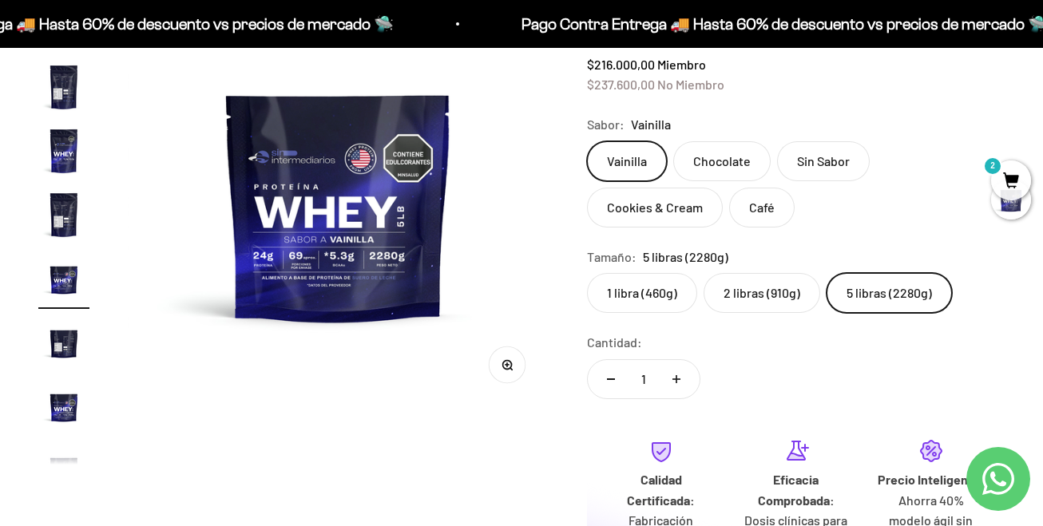
scroll to position [80, 0]
